Goal: Task Accomplishment & Management: Manage account settings

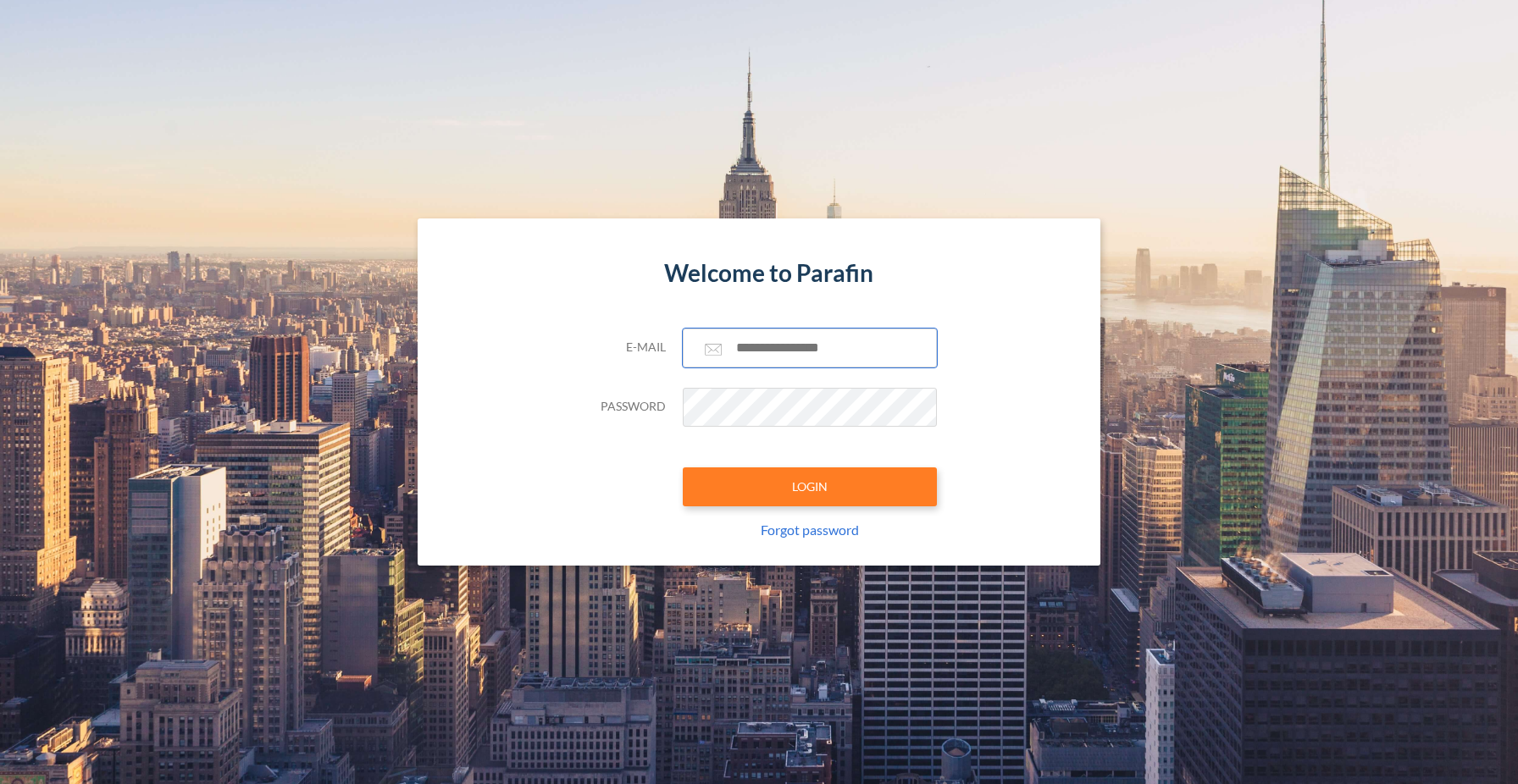
click at [825, 354] on input "text" at bounding box center [810, 348] width 254 height 39
type input "**********"
click at [819, 476] on button "LOGIN" at bounding box center [810, 488] width 254 height 39
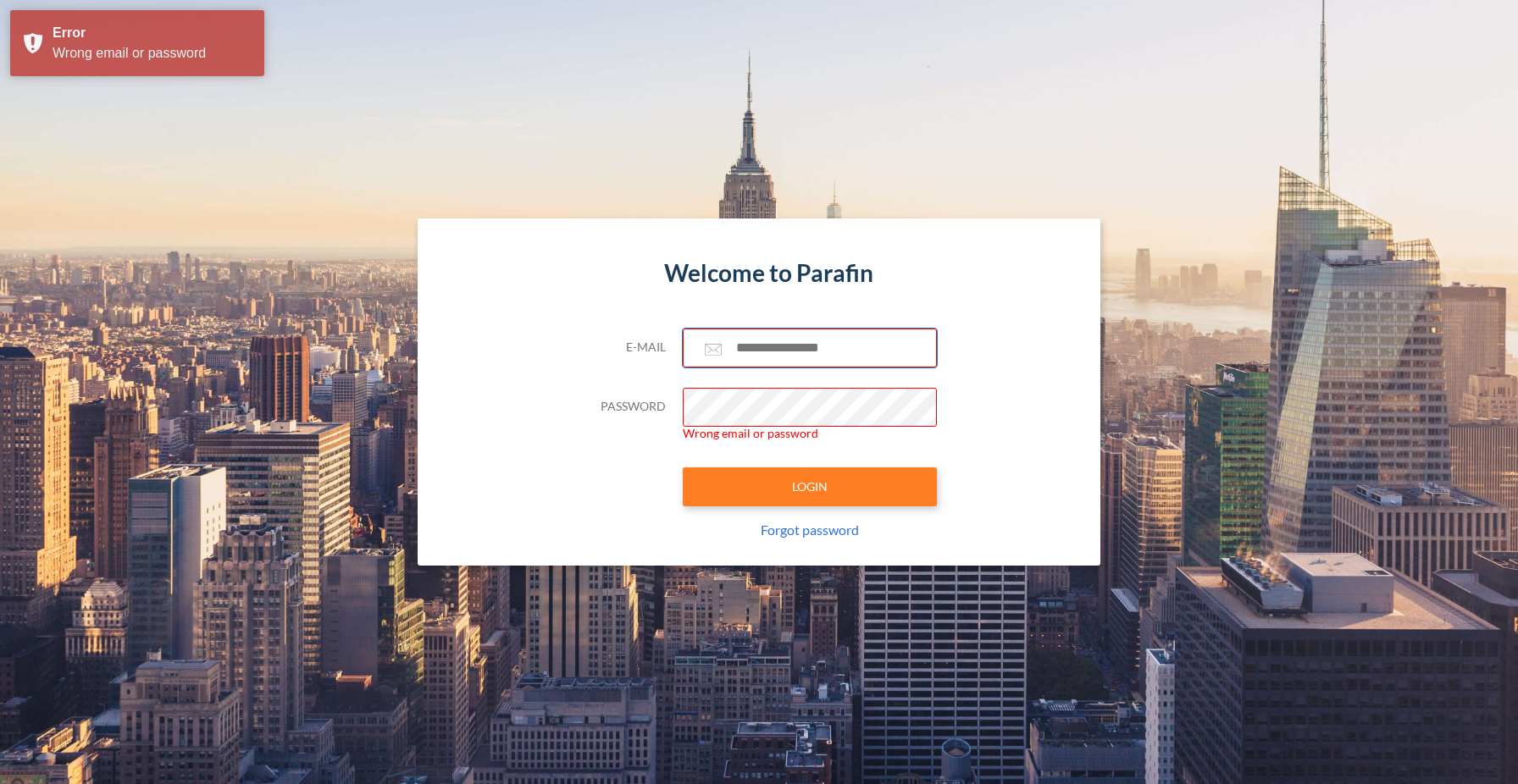
click at [789, 352] on input "text" at bounding box center [810, 348] width 254 height 39
type input "**********"
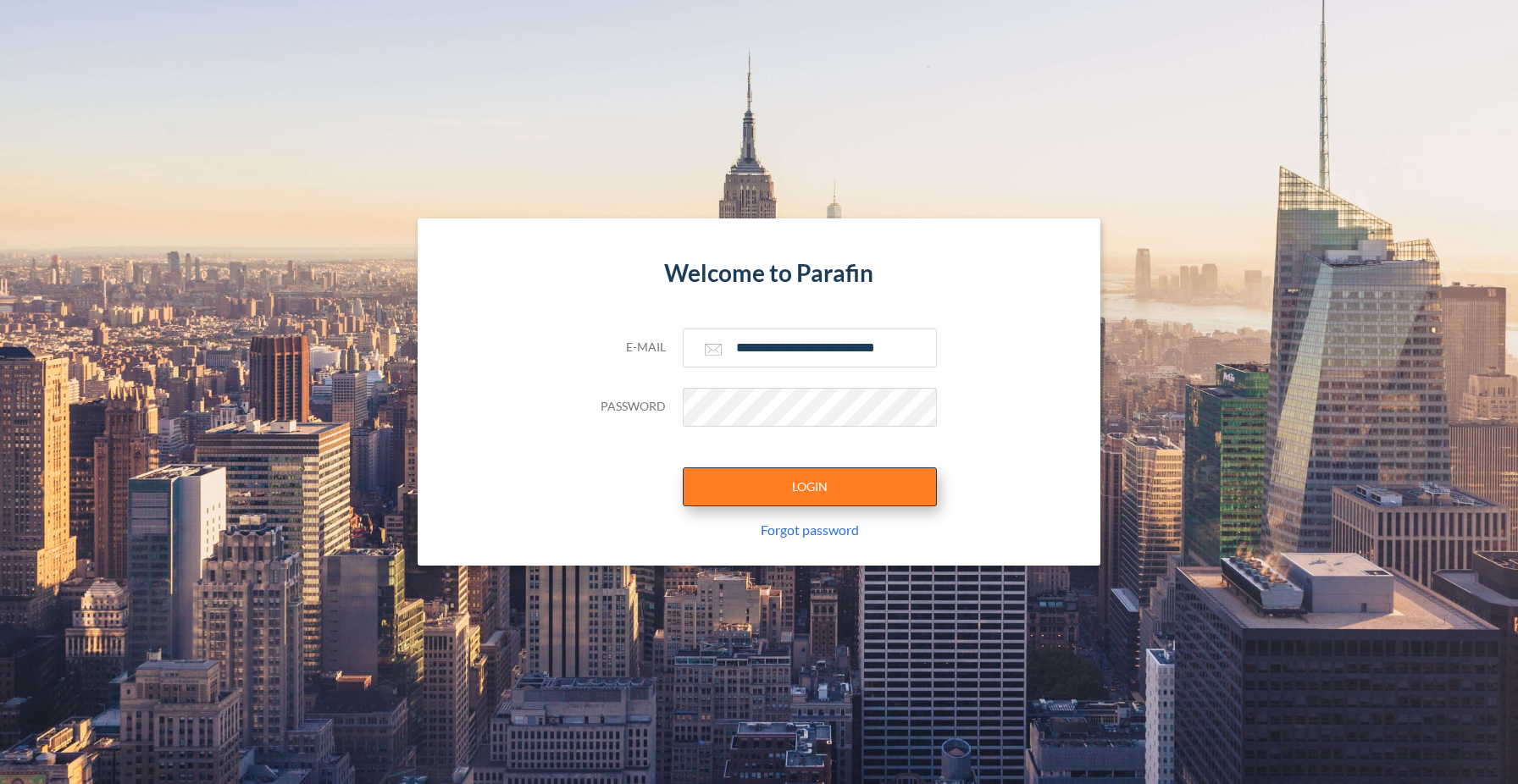
click at [731, 475] on button "LOGIN" at bounding box center [810, 488] width 254 height 39
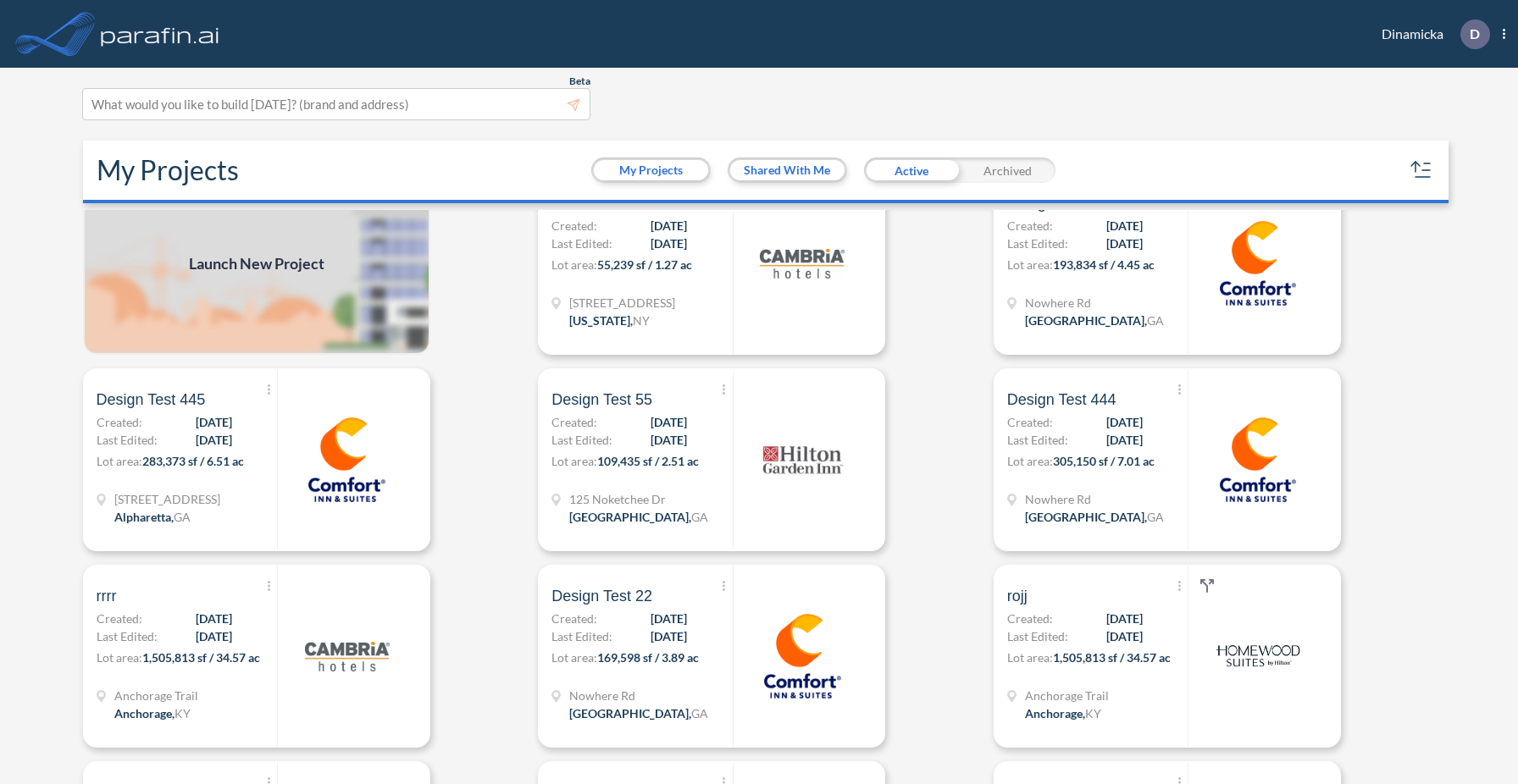
scroll to position [40, 0]
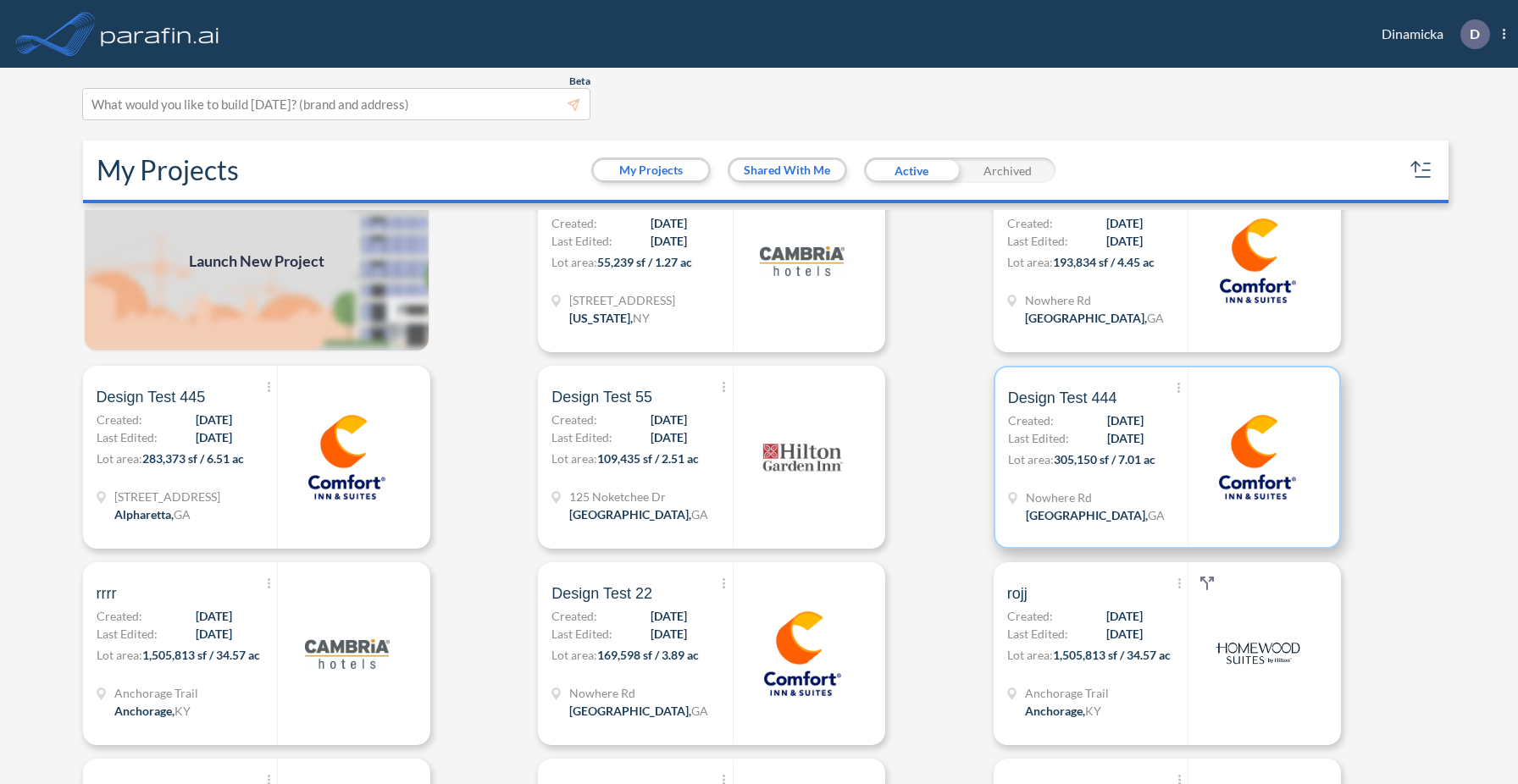
click at [1101, 478] on div "Show More Created with sketchtool. Archive Reports Share a copy Design Test 444…" at bounding box center [1098, 457] width 179 height 179
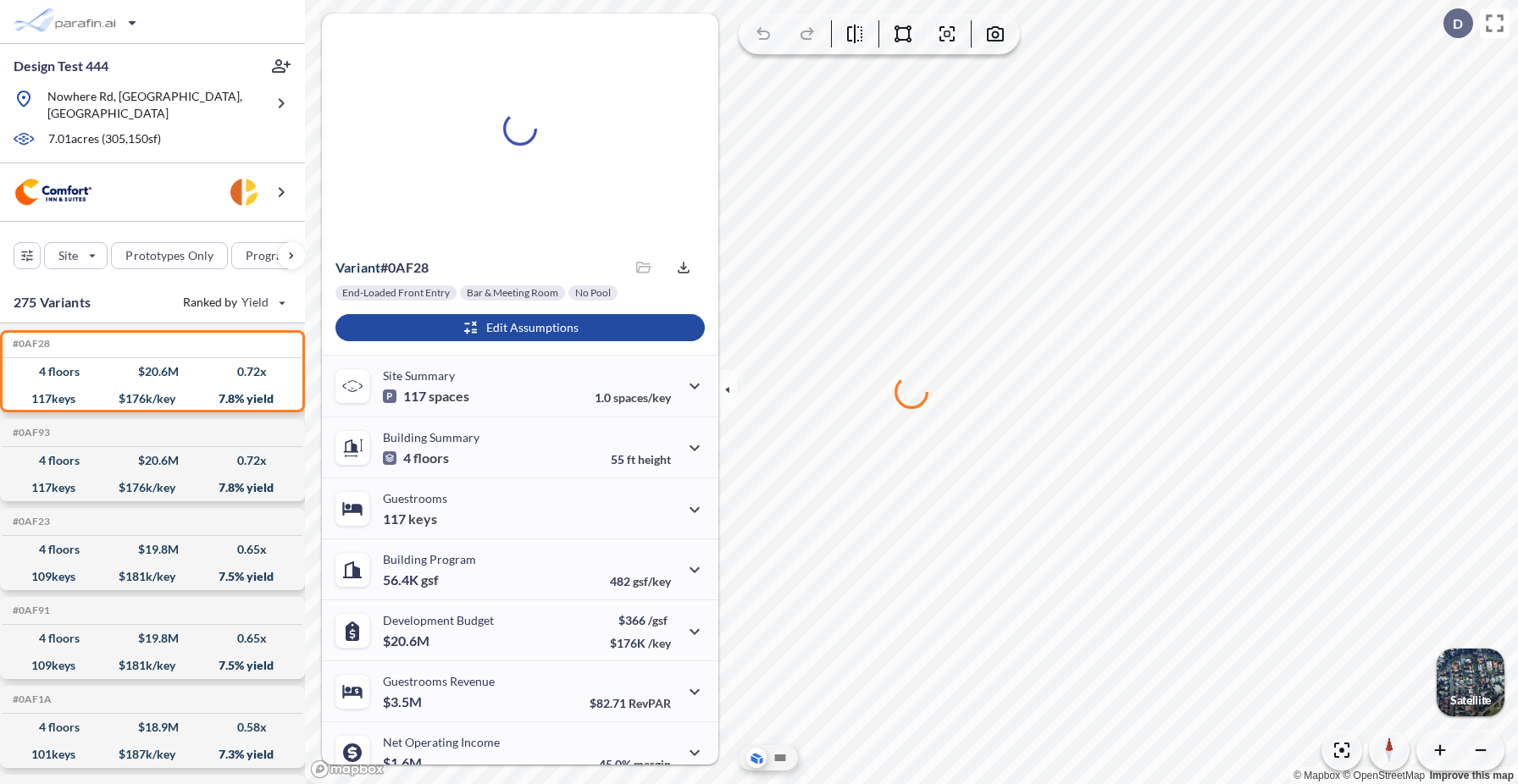
drag, startPoint x: 1083, startPoint y: 210, endPoint x: 1111, endPoint y: 200, distance: 29.7
click at [1111, 200] on div at bounding box center [911, 392] width 1213 height 784
click at [1169, 242] on div at bounding box center [911, 392] width 1213 height 784
